Goal: Information Seeking & Learning: Learn about a topic

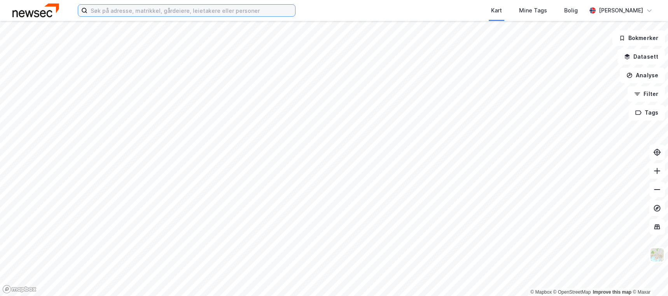
click at [194, 11] on input at bounding box center [191, 11] width 208 height 12
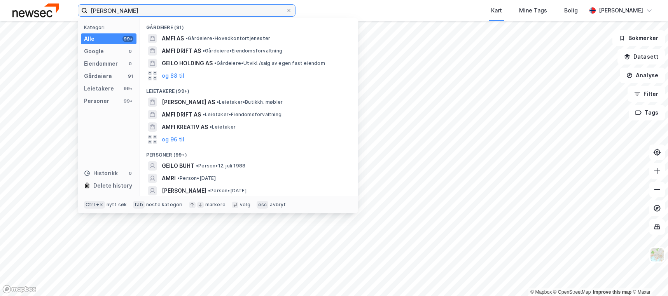
type input "[PERSON_NAME]"
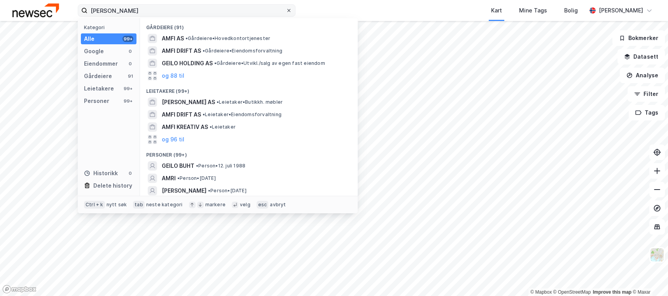
click at [289, 9] on icon at bounding box center [288, 10] width 5 height 5
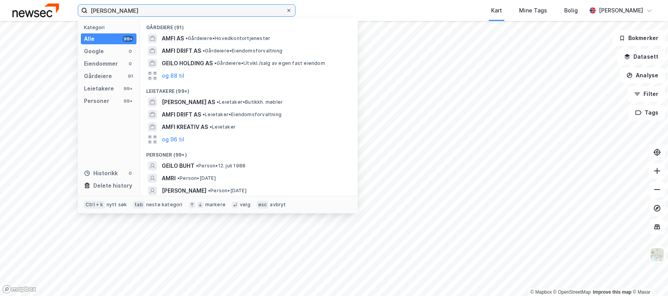
click at [286, 9] on input "[PERSON_NAME]" at bounding box center [186, 11] width 198 height 12
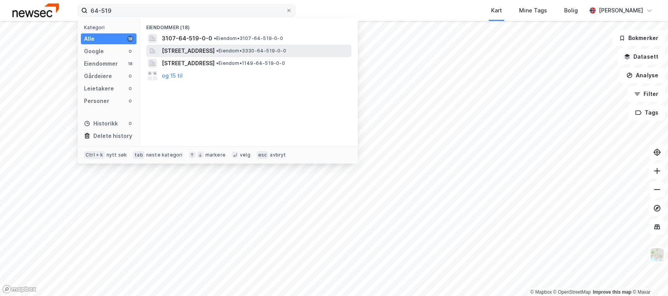
click at [215, 49] on span "[STREET_ADDRESS]" at bounding box center [188, 50] width 53 height 9
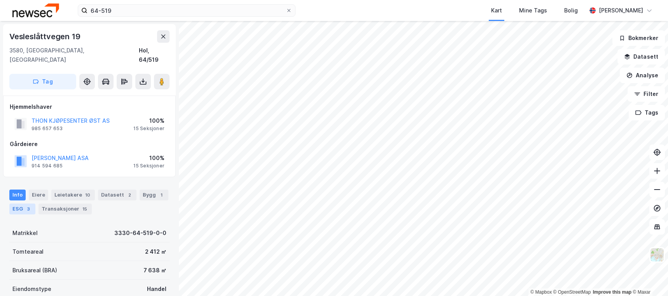
click at [12, 204] on div "ESG 3" at bounding box center [22, 209] width 26 height 11
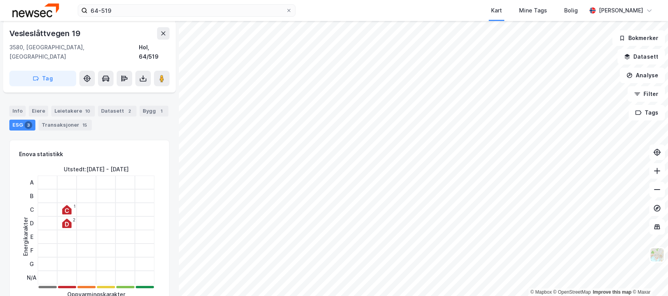
scroll to position [233, 0]
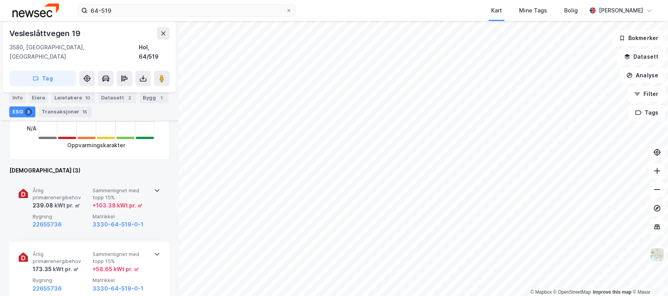
click at [75, 220] on div "22655736" at bounding box center [61, 224] width 57 height 9
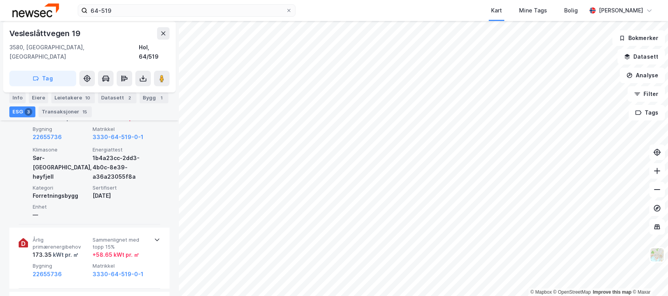
scroll to position [350, 0]
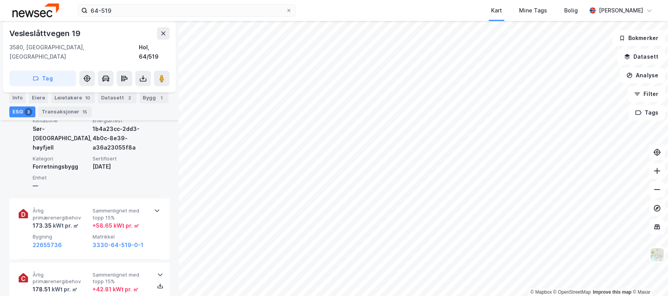
click at [75, 221] on div "kWt pr. ㎡" at bounding box center [65, 225] width 27 height 9
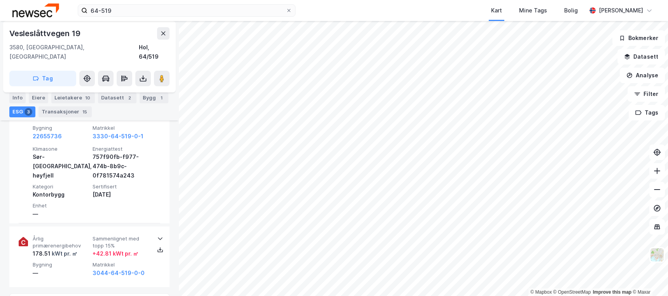
scroll to position [466, 0]
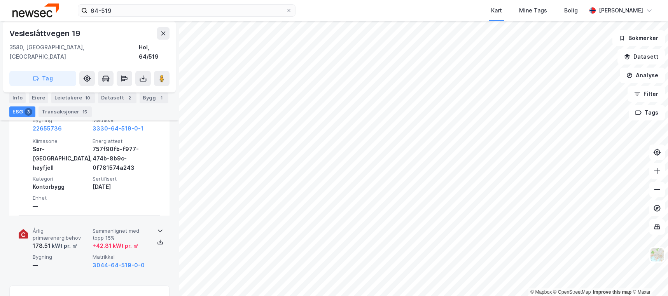
click at [82, 228] on span "Årlig primærenergibehov" at bounding box center [61, 235] width 57 height 14
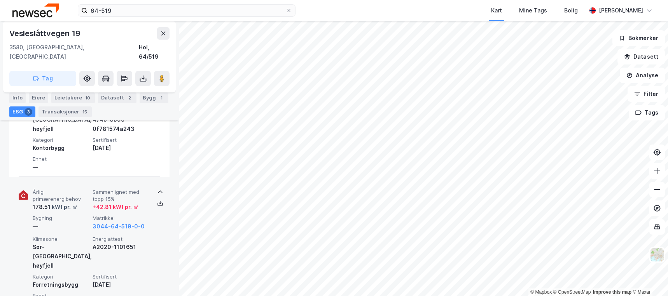
drag, startPoint x: 82, startPoint y: 225, endPoint x: 77, endPoint y: 194, distance: 30.9
click at [77, 203] on div "kWt pr. ㎡" at bounding box center [64, 207] width 27 height 9
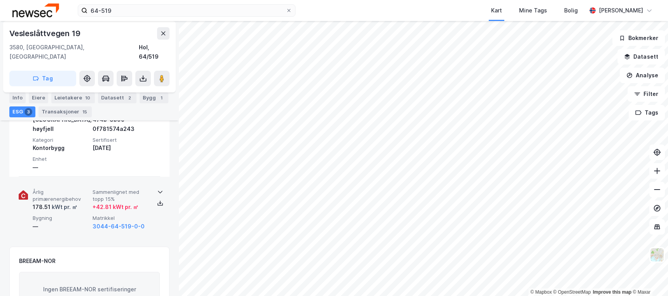
click at [88, 222] on div "—" at bounding box center [61, 226] width 57 height 9
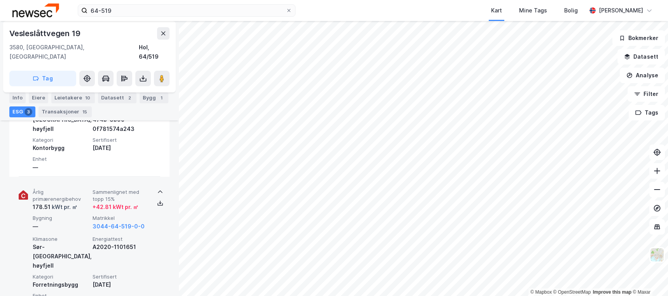
click at [87, 222] on div "—" at bounding box center [61, 226] width 57 height 9
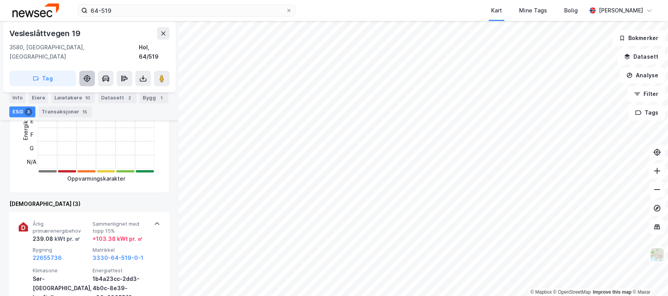
scroll to position [194, 0]
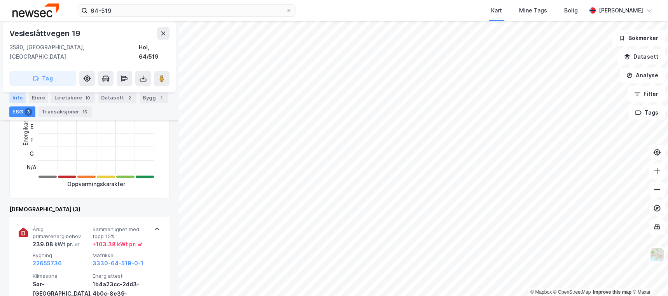
click at [13, 97] on div "Info" at bounding box center [17, 98] width 16 height 11
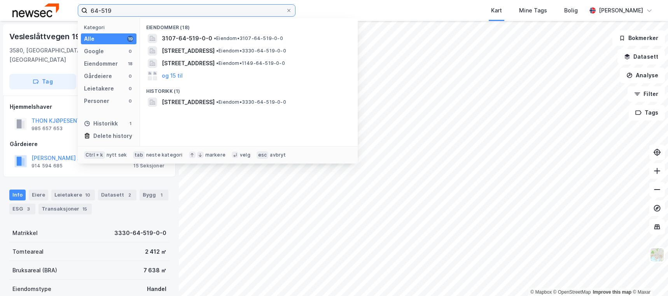
drag, startPoint x: 140, startPoint y: 13, endPoint x: 66, endPoint y: 2, distance: 75.1
click at [68, 3] on div "64-519 Kategori Alle 19 Google 0 Eiendommer 18 Gårdeiere 0 Leietakere 0 Persone…" at bounding box center [334, 10] width 668 height 21
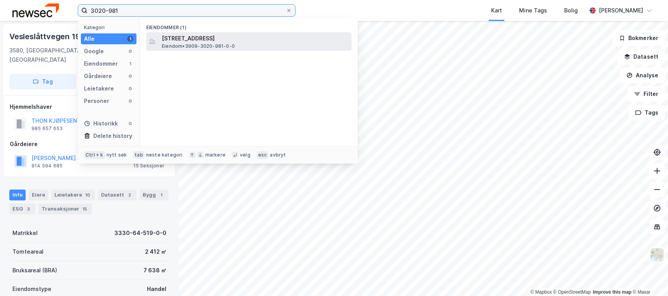
type input "3020-981"
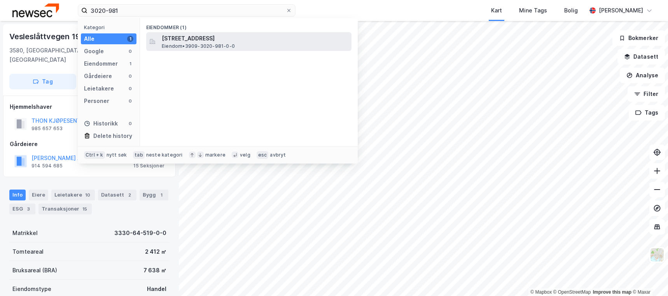
click at [229, 42] on span "[STREET_ADDRESS]" at bounding box center [255, 38] width 187 height 9
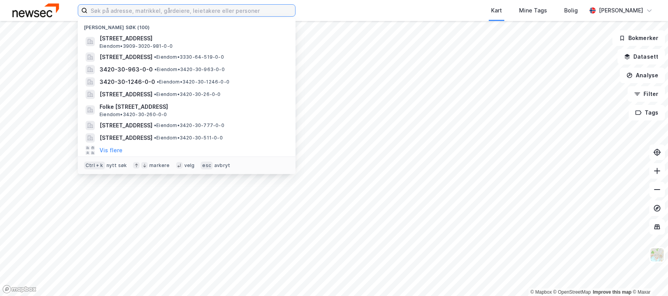
click at [231, 6] on input at bounding box center [191, 11] width 208 height 12
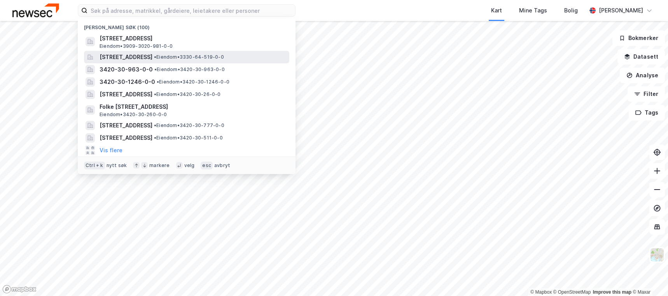
click at [207, 56] on span "• Eiendom • 3330-64-519-0-0" at bounding box center [189, 57] width 70 height 6
